Goal: Use online tool/utility: Utilize a website feature to perform a specific function

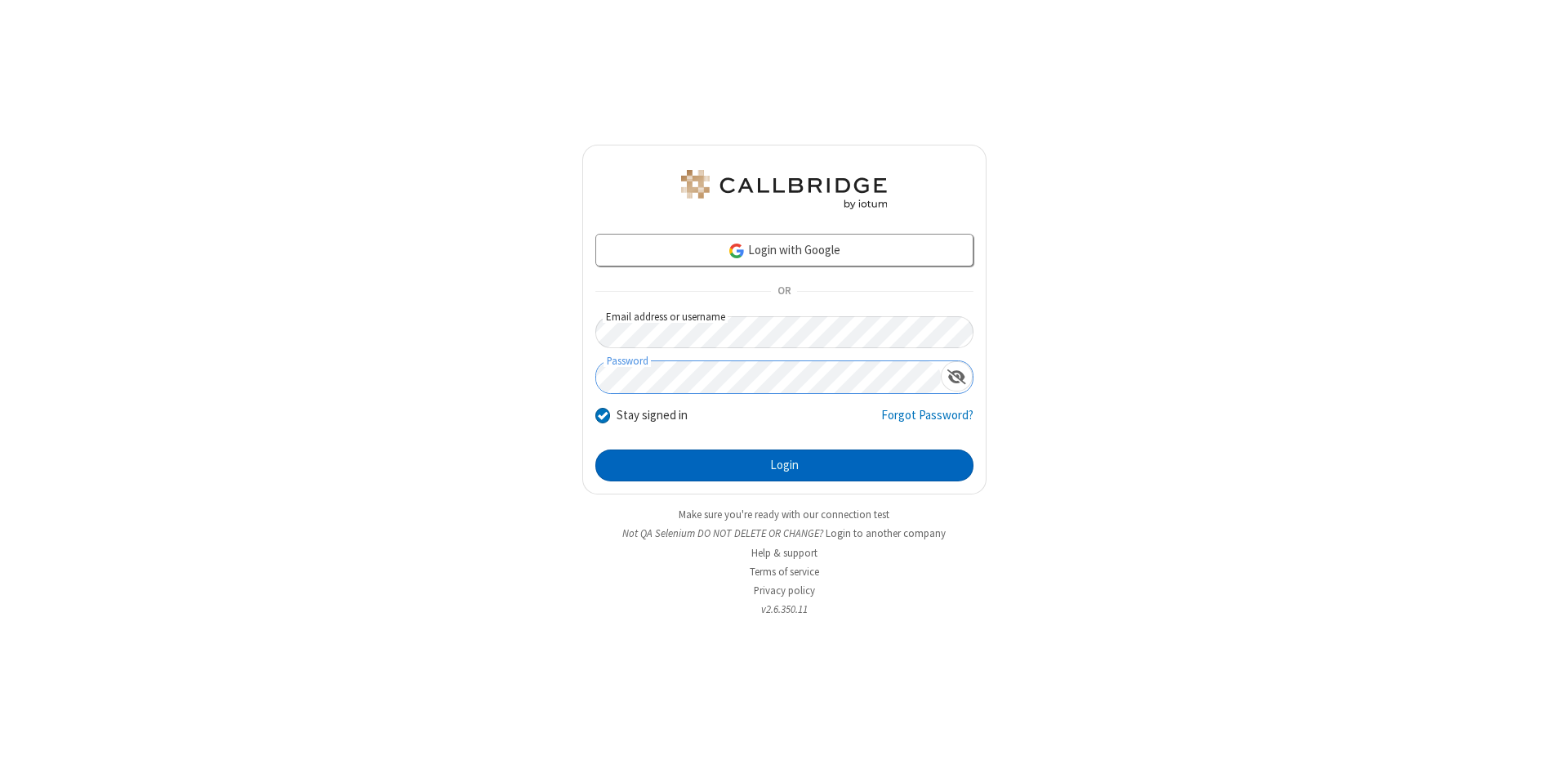
click at [784, 465] on button "Login" at bounding box center [784, 465] width 378 height 33
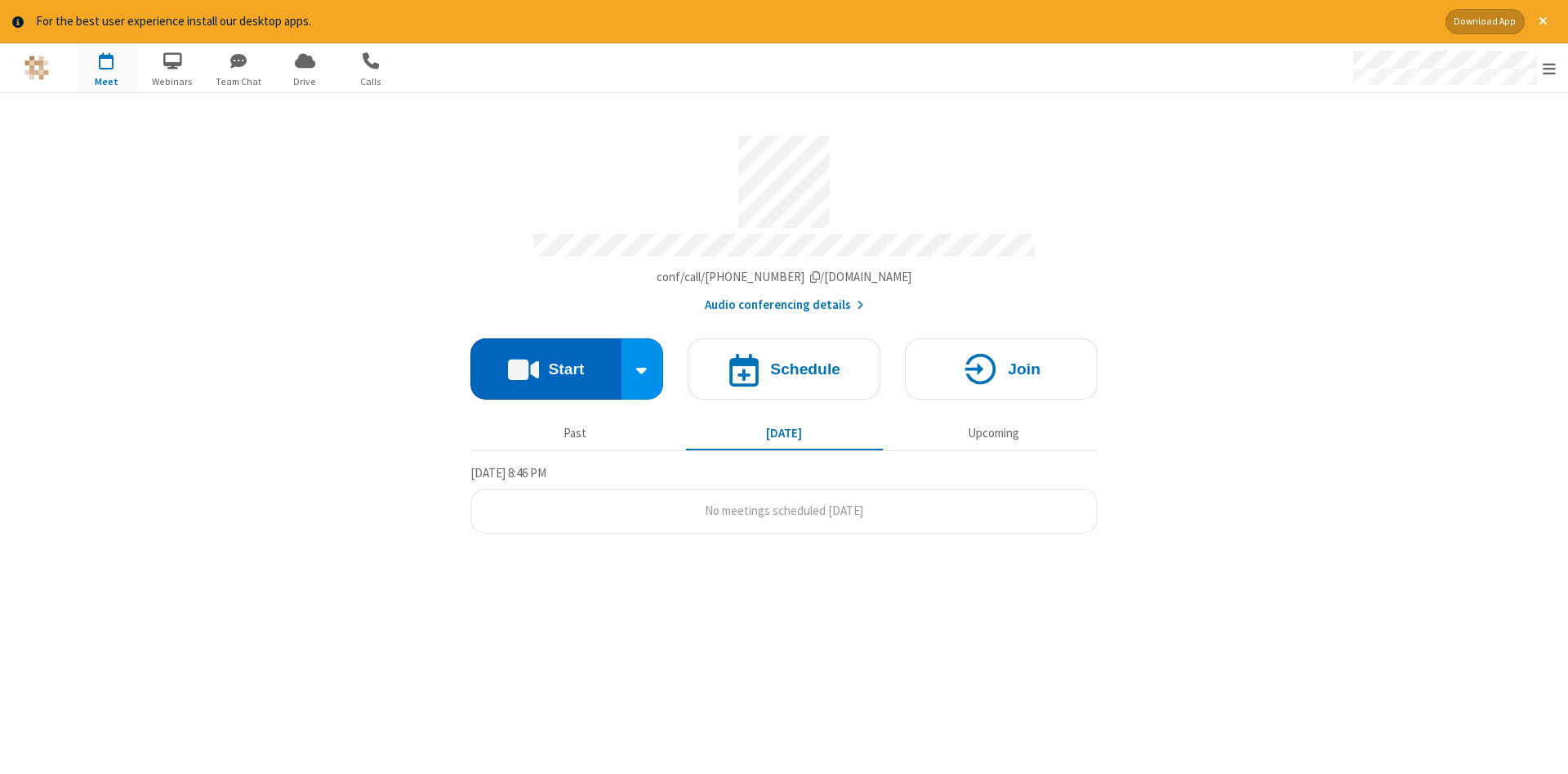
click at [546, 363] on button "Start" at bounding box center [546, 368] width 151 height 61
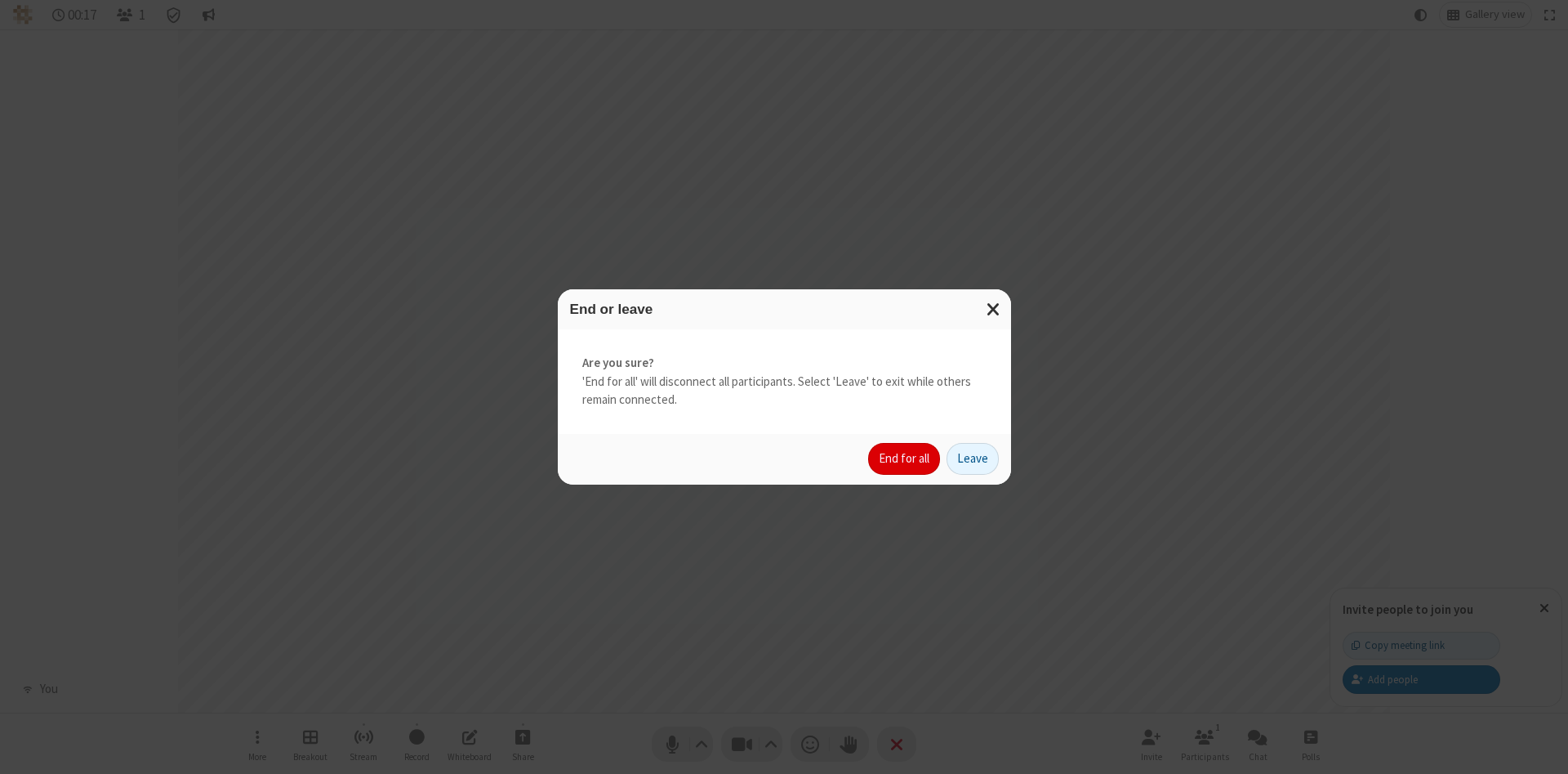
click at [905, 459] on button "End for all" at bounding box center [904, 459] width 72 height 33
